Goal: Information Seeking & Learning: Learn about a topic

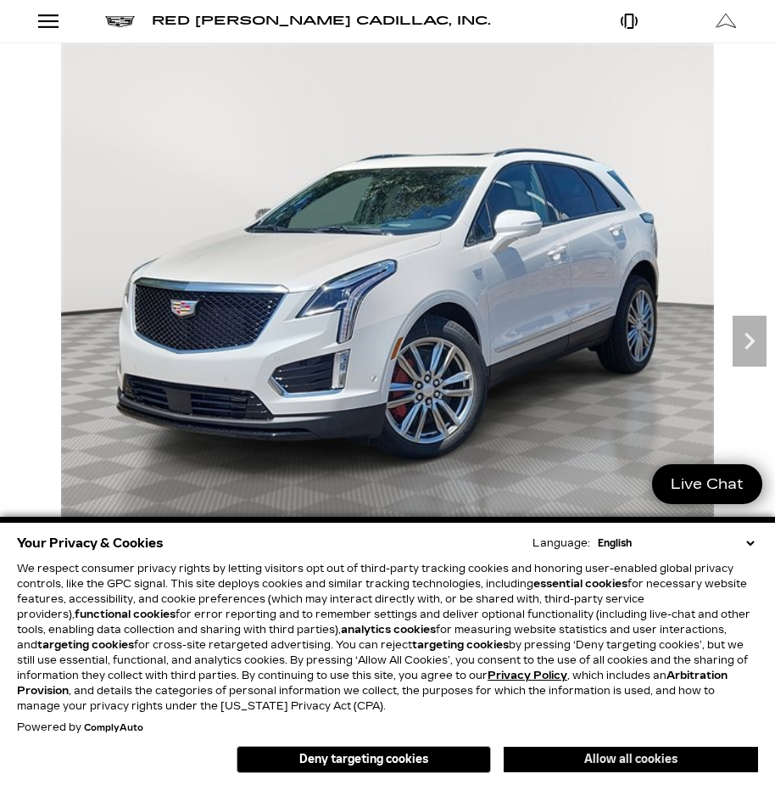
click at [563, 755] on button "Allow all cookies" at bounding box center [631, 758] width 254 height 25
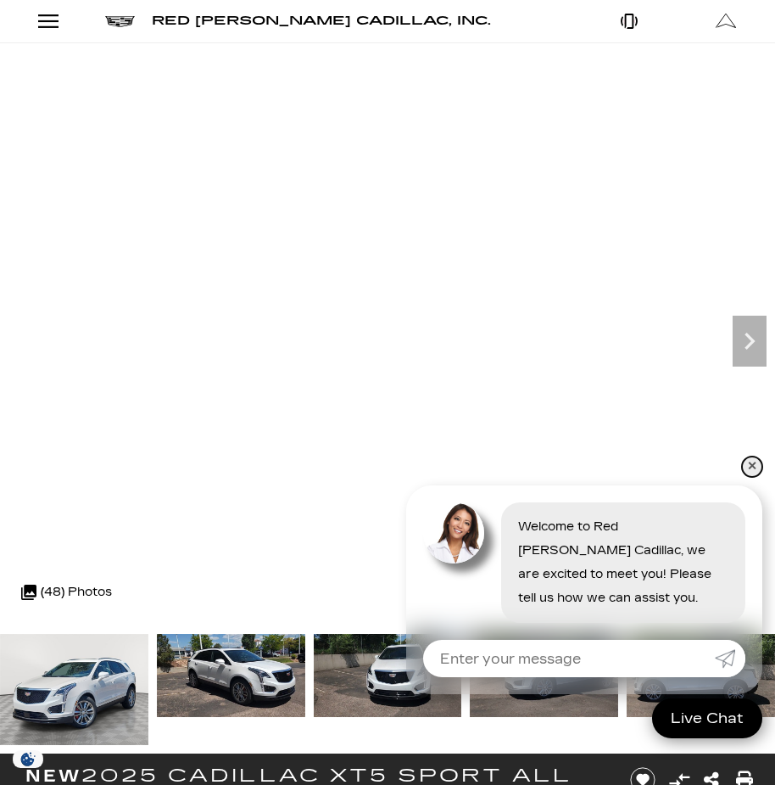
click at [749, 466] on link "✕" at bounding box center [752, 466] width 20 height 20
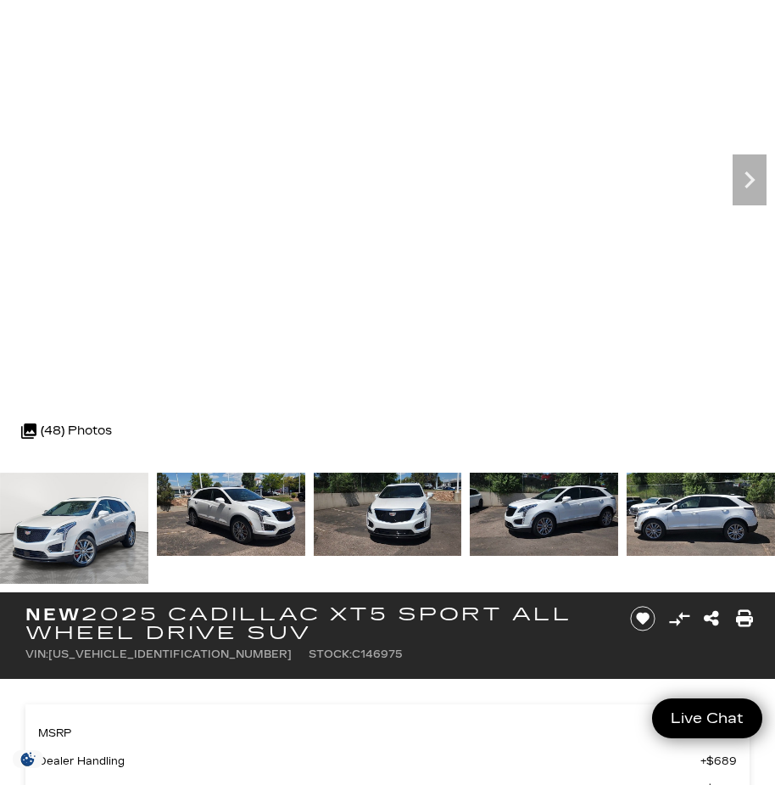
scroll to position [126, 0]
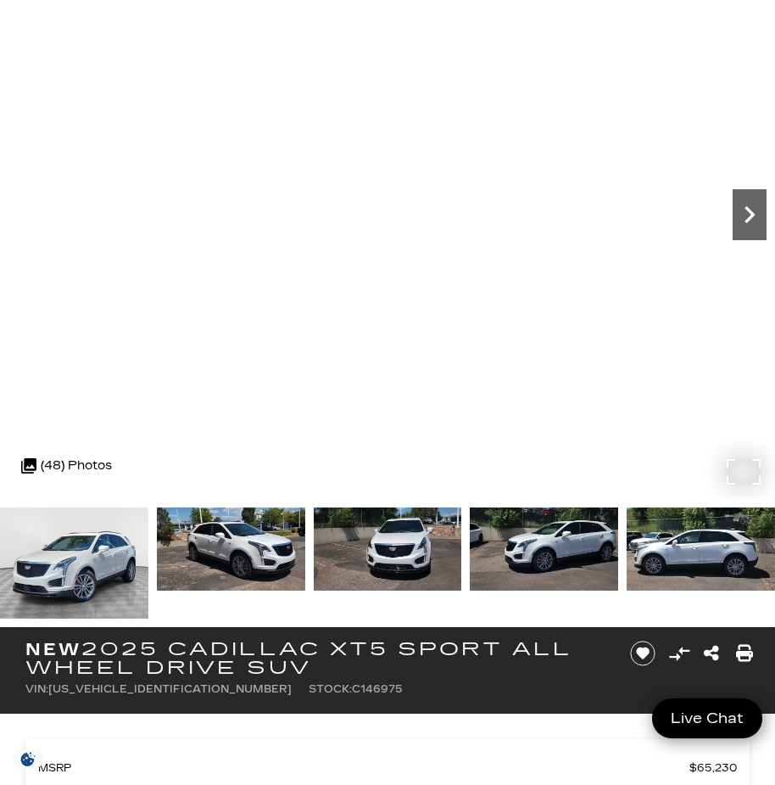
click at [753, 212] on icon "Next" at bounding box center [750, 215] width 34 height 34
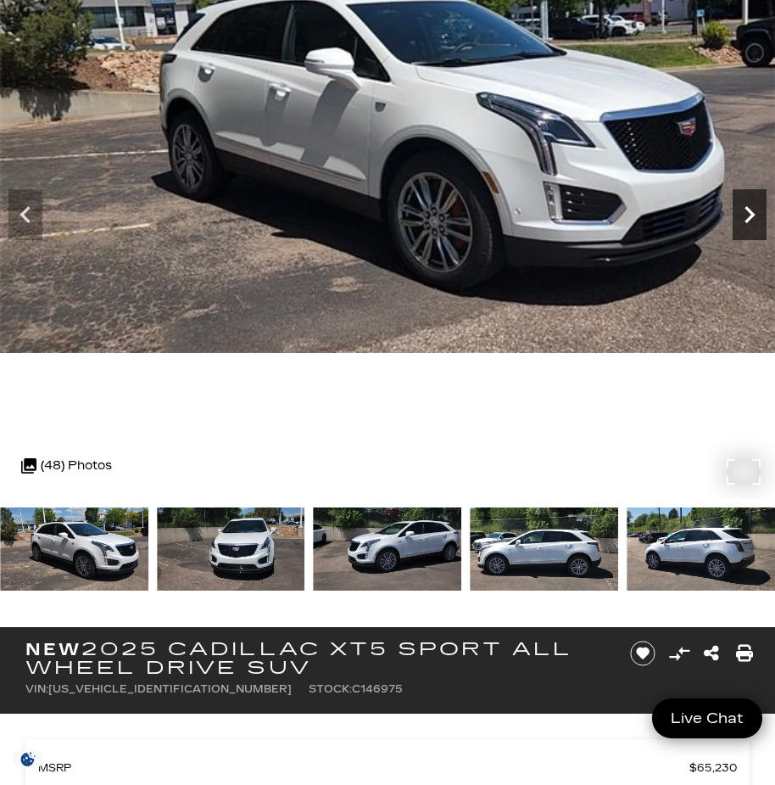
click at [753, 212] on icon "Next" at bounding box center [750, 215] width 34 height 34
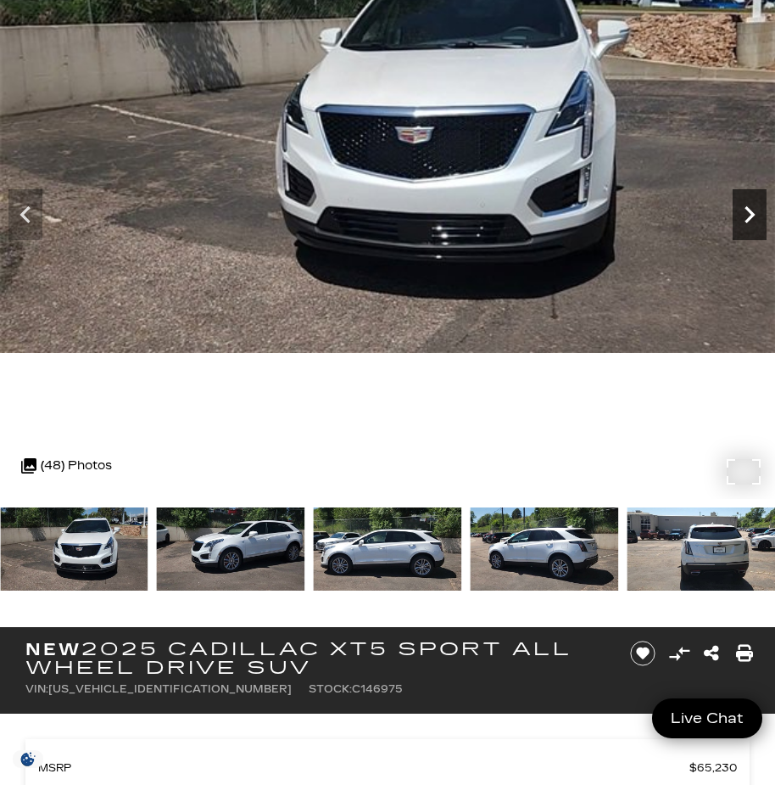
click at [753, 212] on icon "Next" at bounding box center [750, 215] width 34 height 34
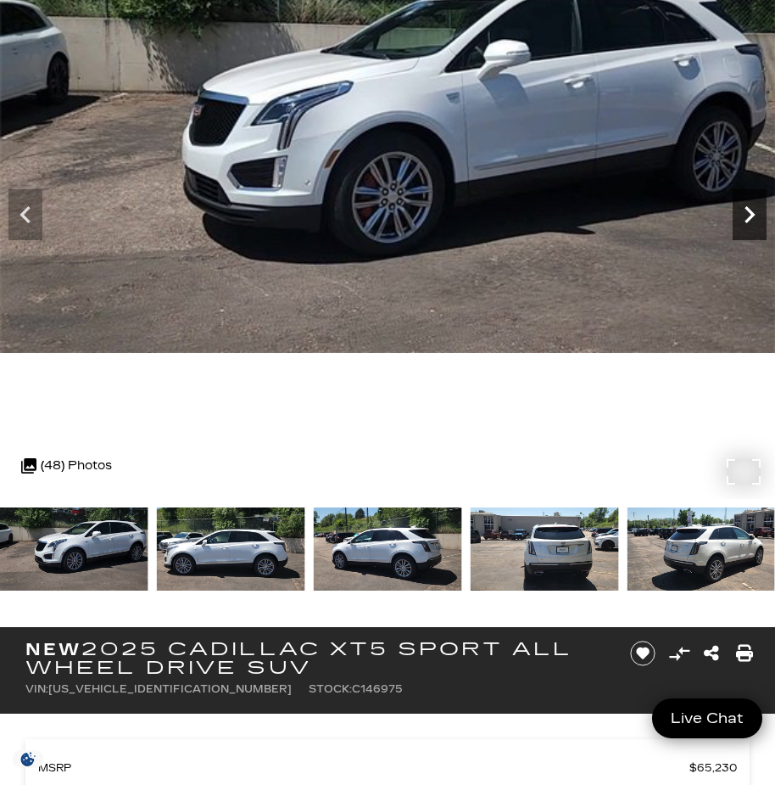
click at [753, 212] on icon "Next" at bounding box center [750, 215] width 34 height 34
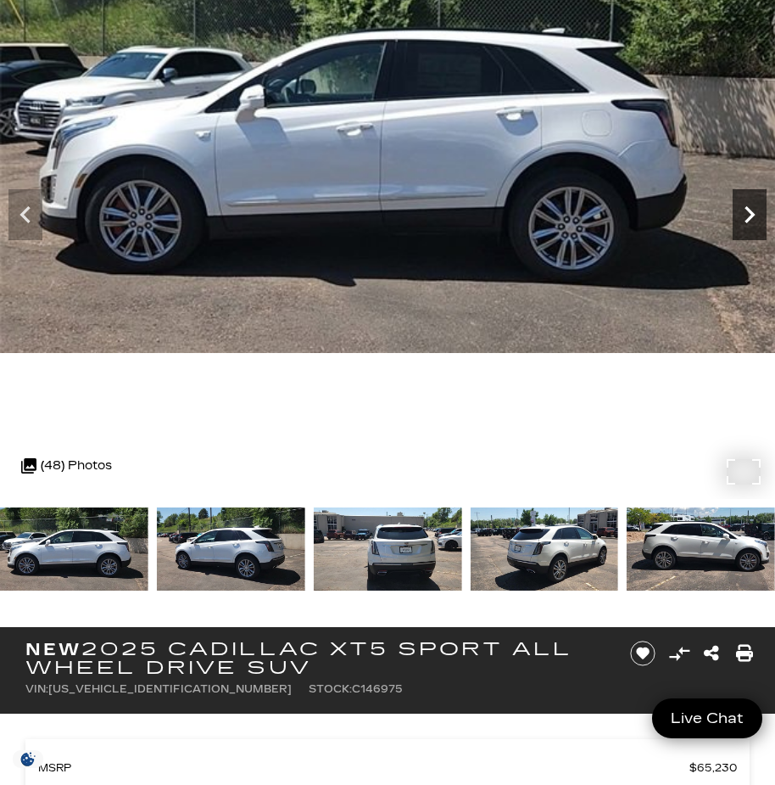
click at [753, 212] on icon "Next" at bounding box center [750, 215] width 34 height 34
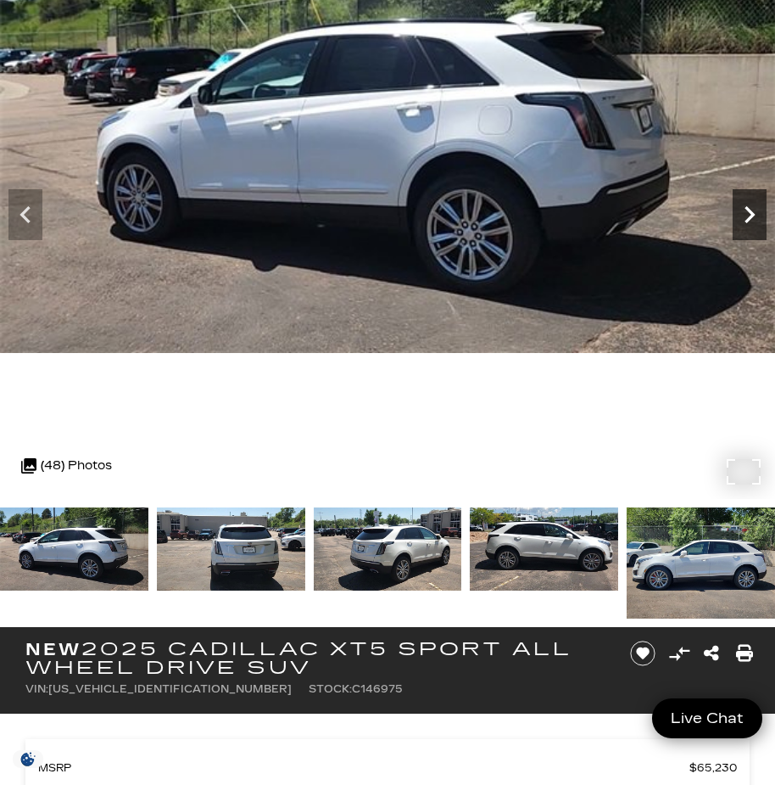
click at [753, 212] on icon "Next" at bounding box center [750, 215] width 34 height 34
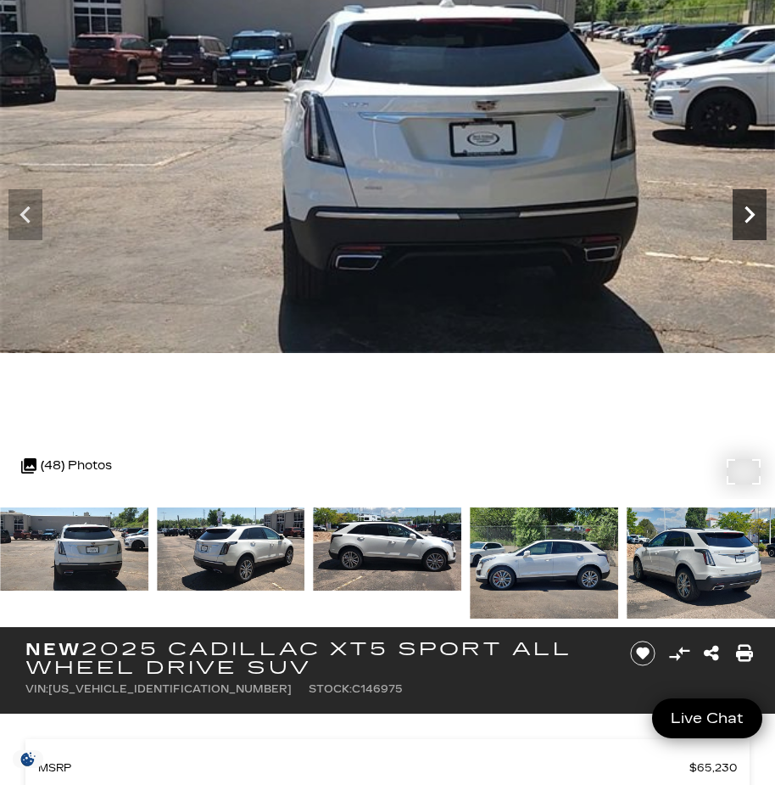
click at [753, 211] on icon "Next" at bounding box center [750, 215] width 34 height 34
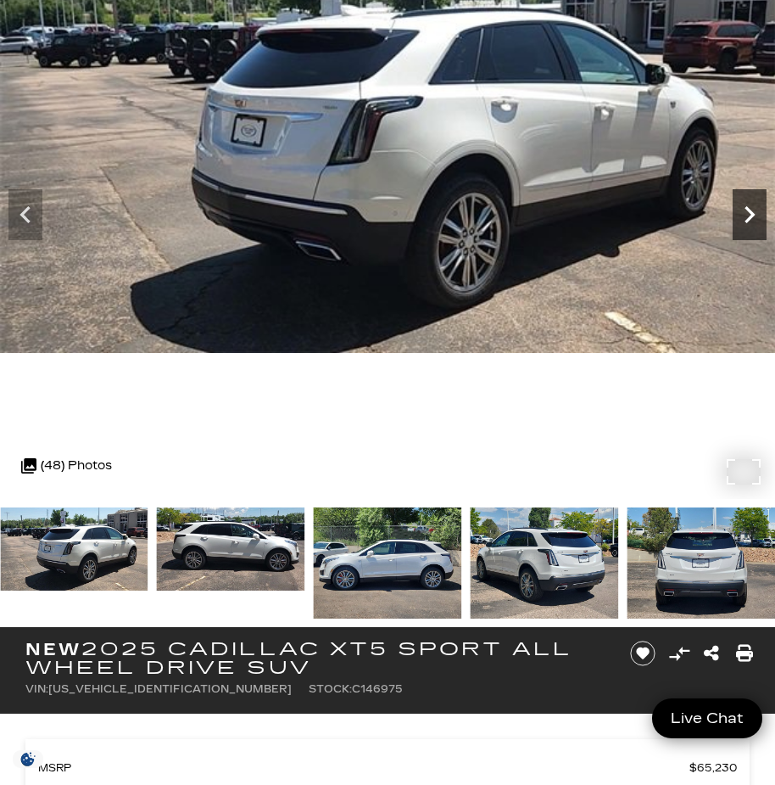
click at [753, 211] on icon "Next" at bounding box center [750, 215] width 34 height 34
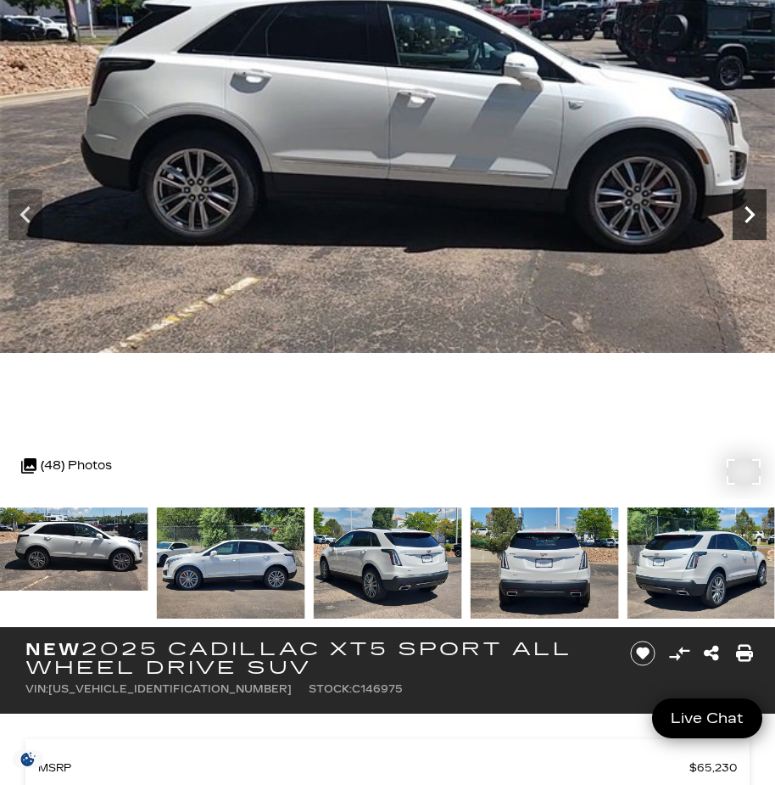
click at [753, 211] on icon "Next" at bounding box center [750, 215] width 34 height 34
